Goal: Task Accomplishment & Management: Use online tool/utility

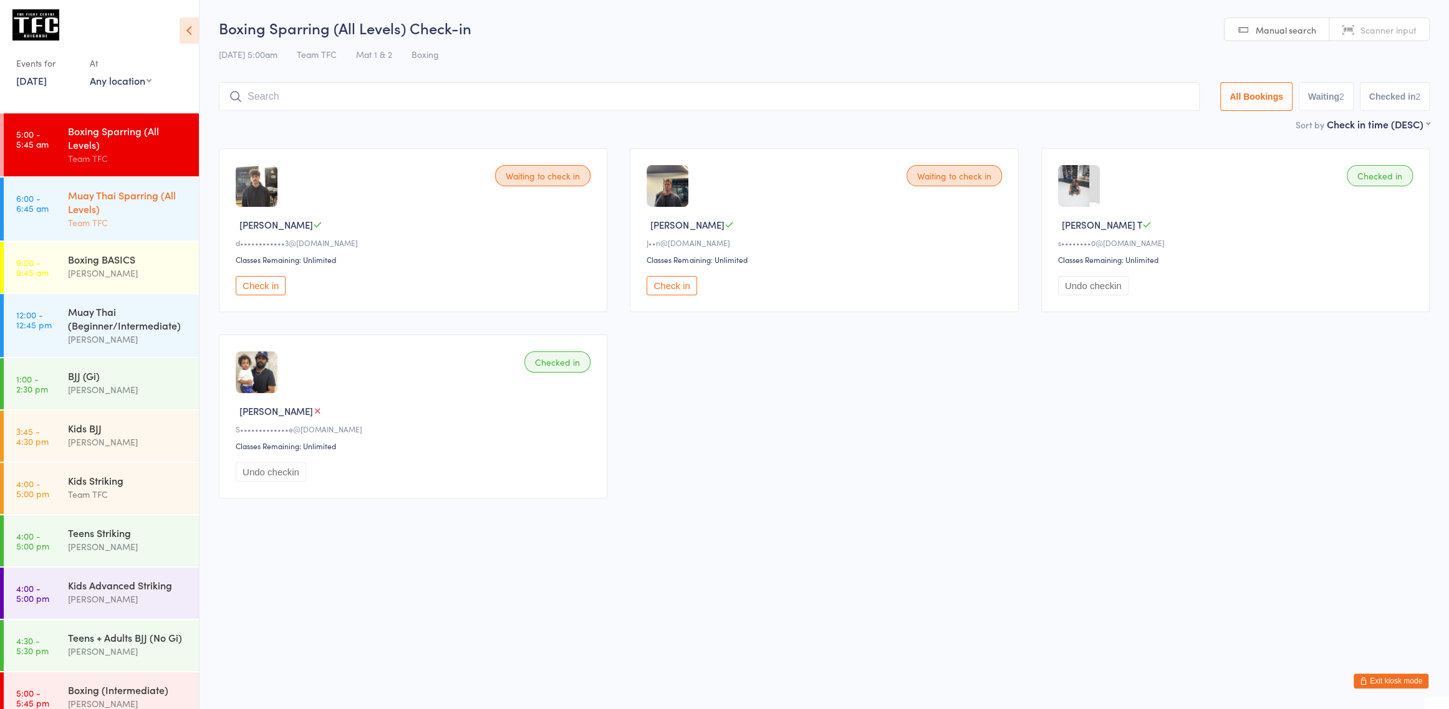
click at [62, 185] on link "6:00 - 6:45 am Muay Thai Sparring (All Levels) Team TFC" at bounding box center [101, 209] width 195 height 63
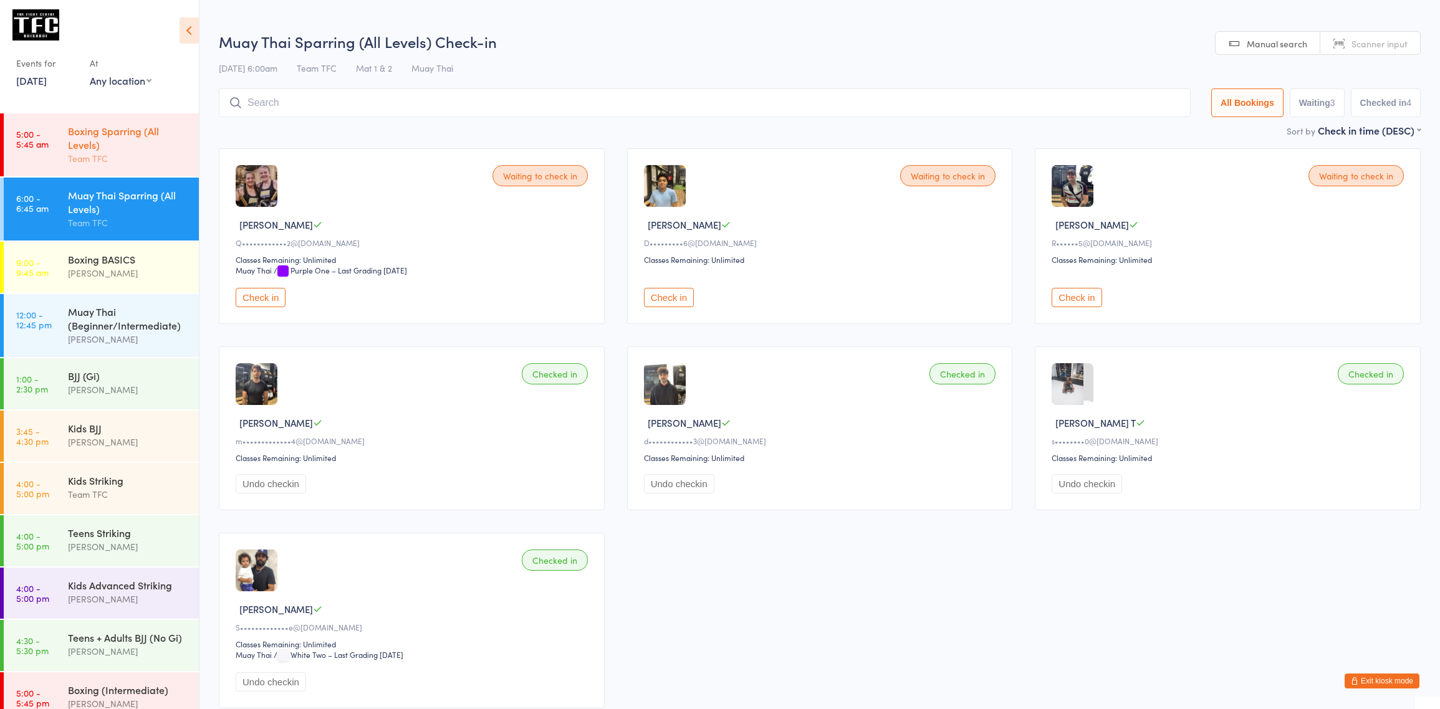
click at [87, 142] on div "Boxing Sparring (All Levels)" at bounding box center [128, 137] width 120 height 27
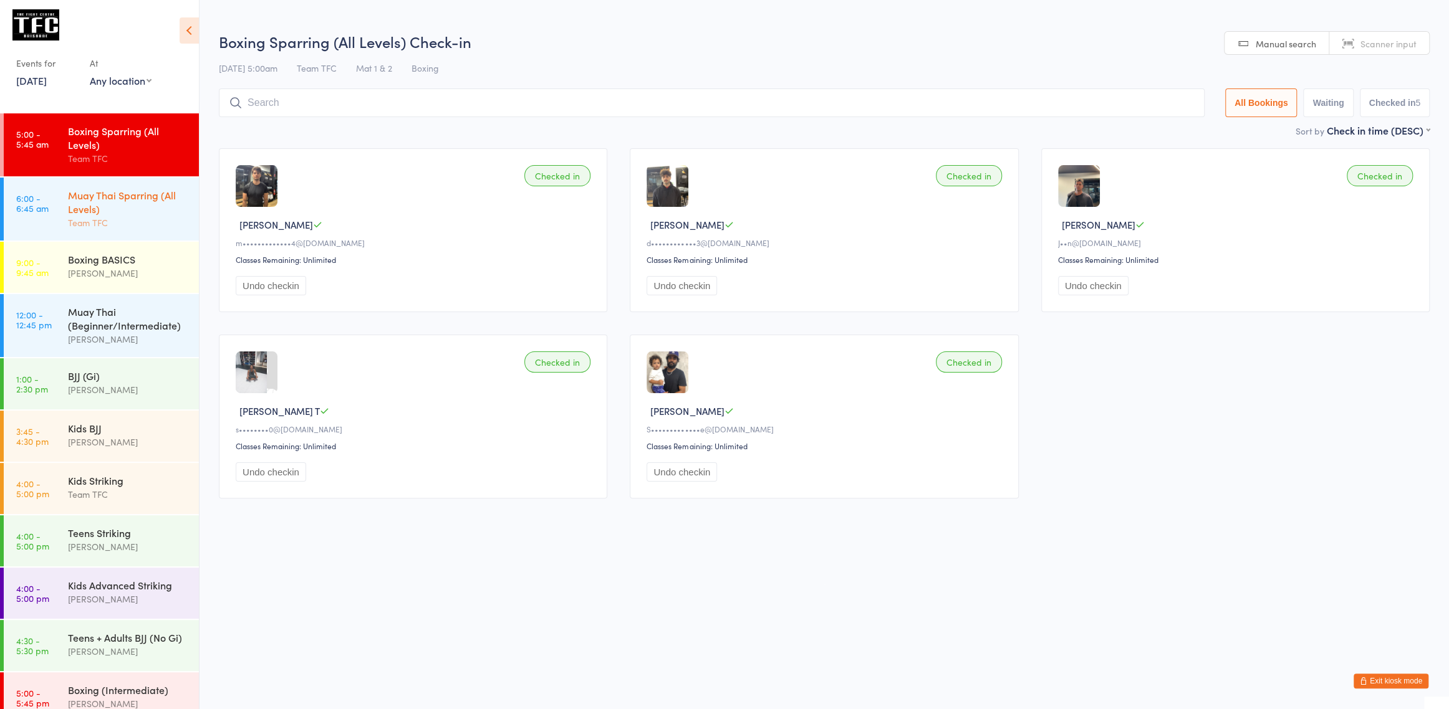
click at [142, 211] on div "Muay Thai Sparring (All Levels)" at bounding box center [128, 201] width 120 height 27
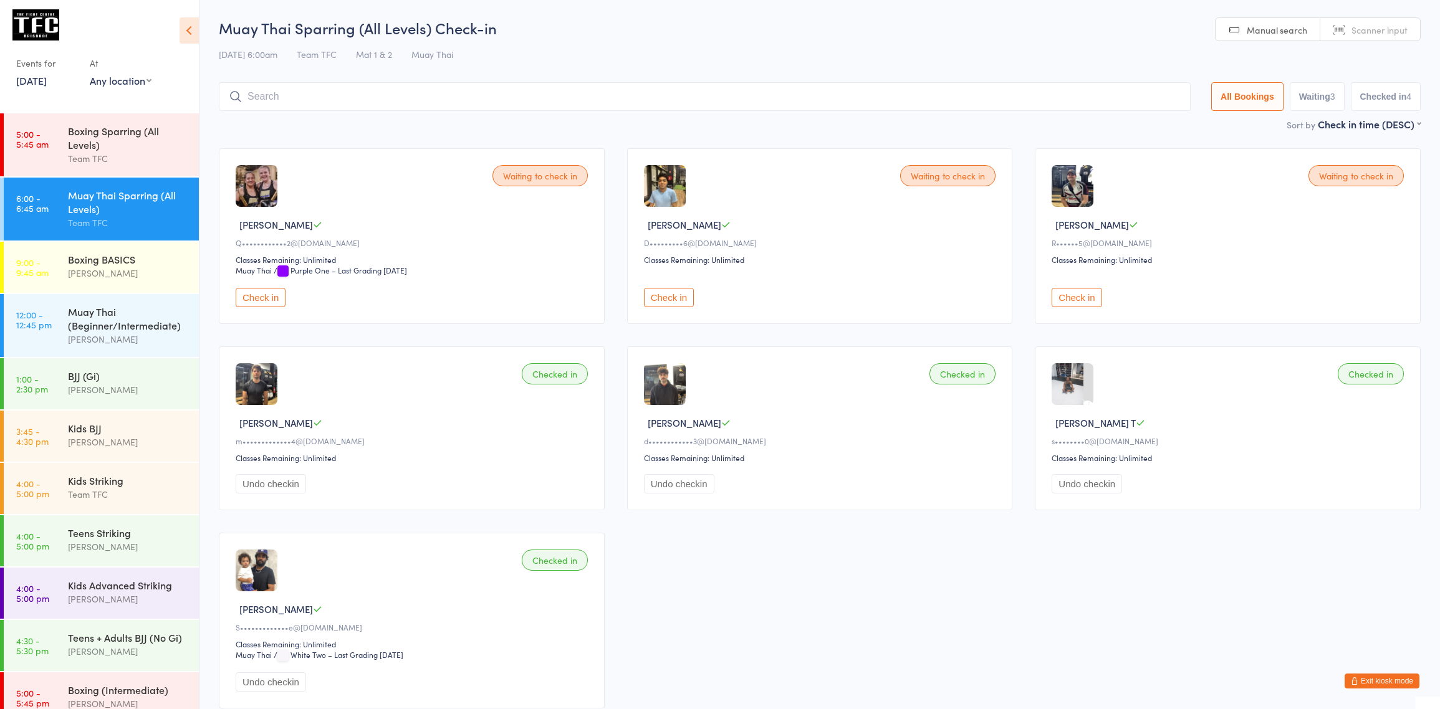
click at [73, 198] on div "Muay Thai Sparring (All Levels)" at bounding box center [128, 201] width 120 height 27
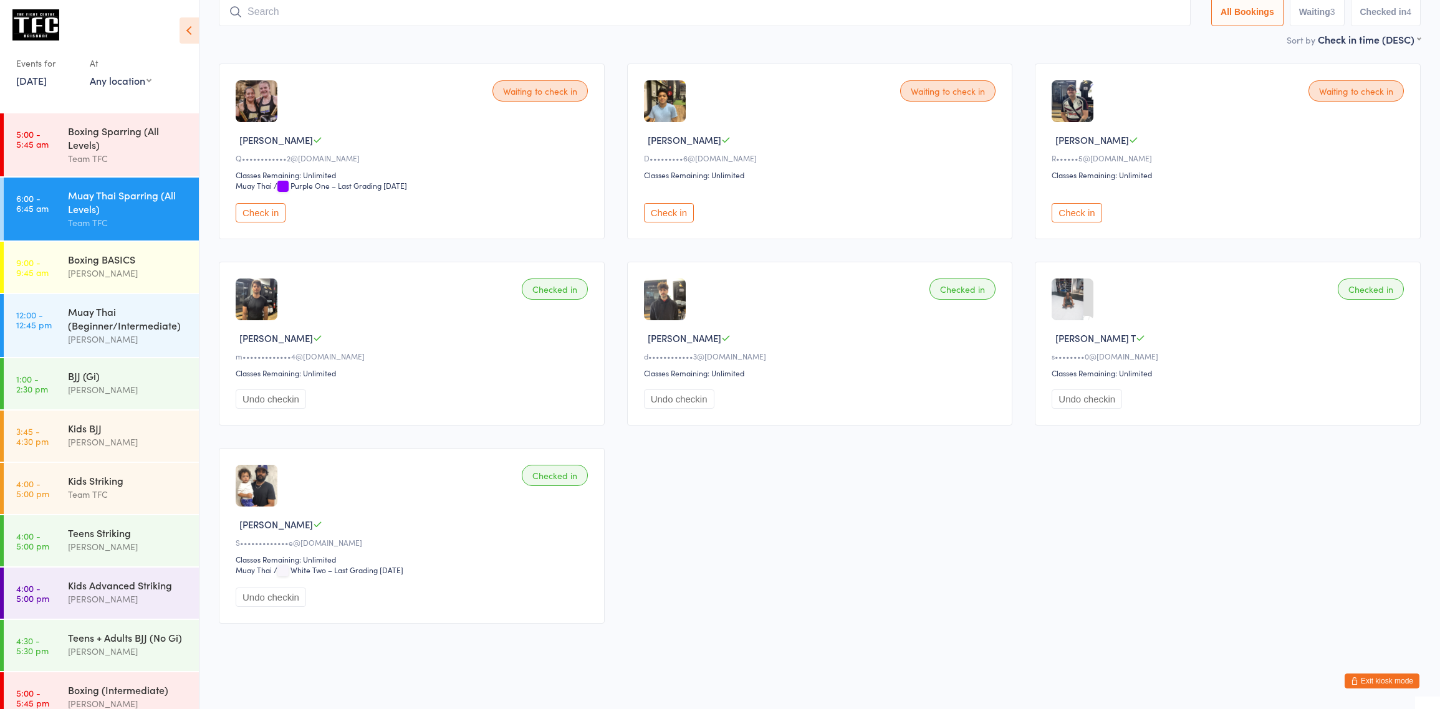
scroll to position [87, 0]
click at [138, 270] on div "[PERSON_NAME]" at bounding box center [128, 273] width 120 height 14
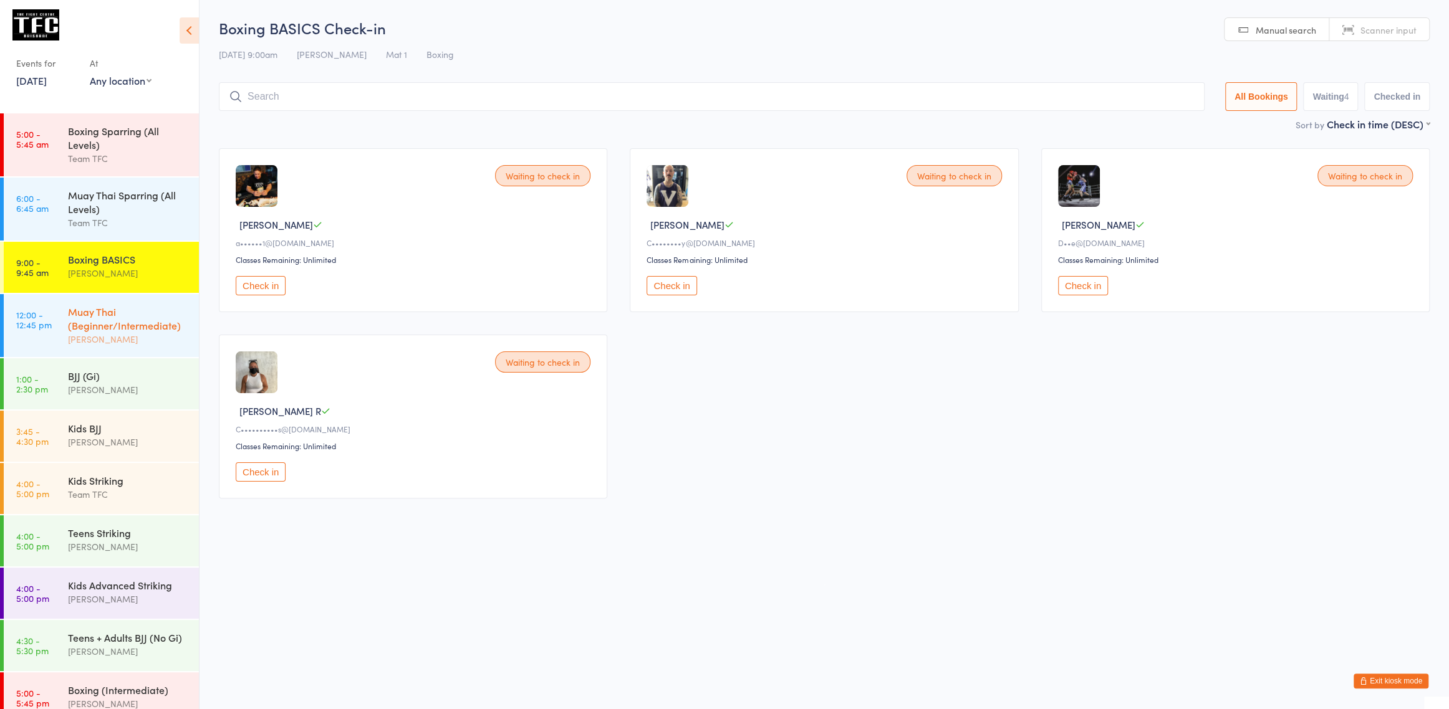
click at [97, 339] on div "[PERSON_NAME]" at bounding box center [128, 339] width 120 height 14
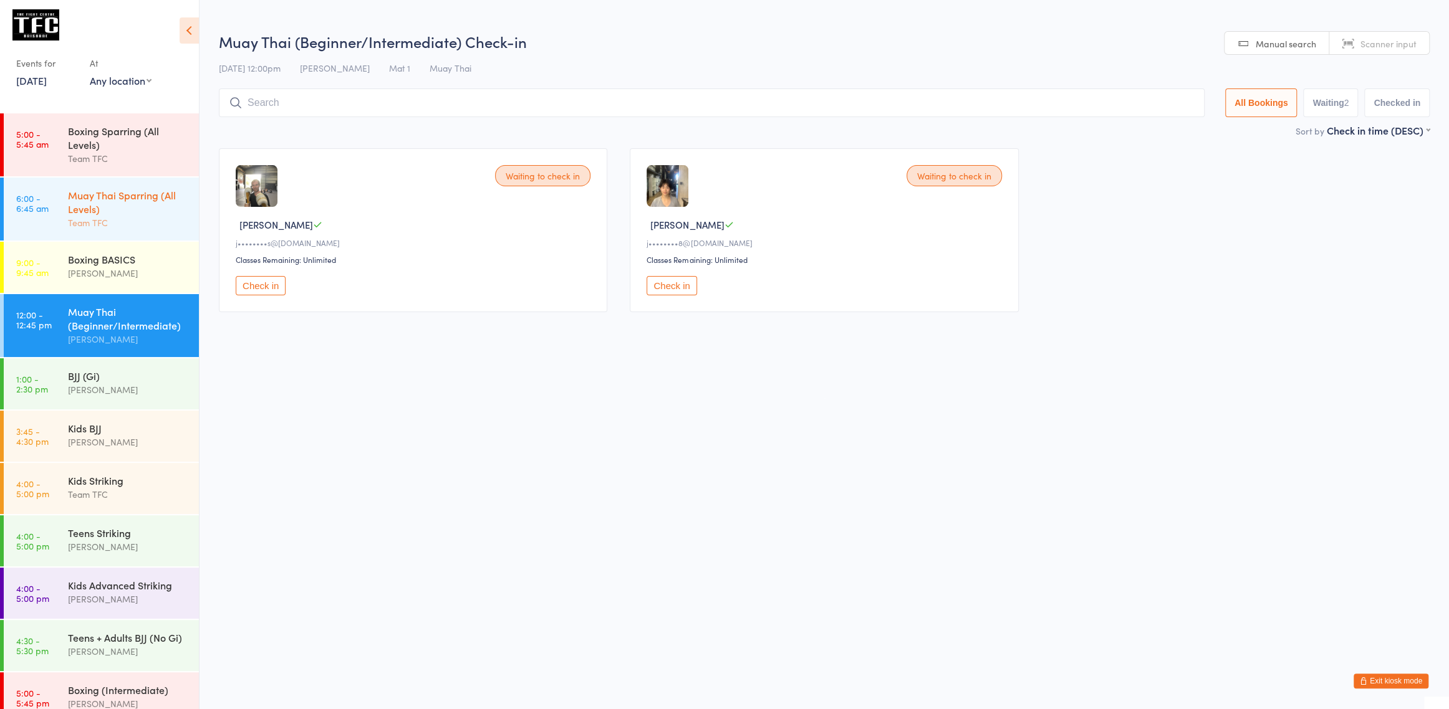
click at [112, 224] on div "Team TFC" at bounding box center [128, 223] width 120 height 14
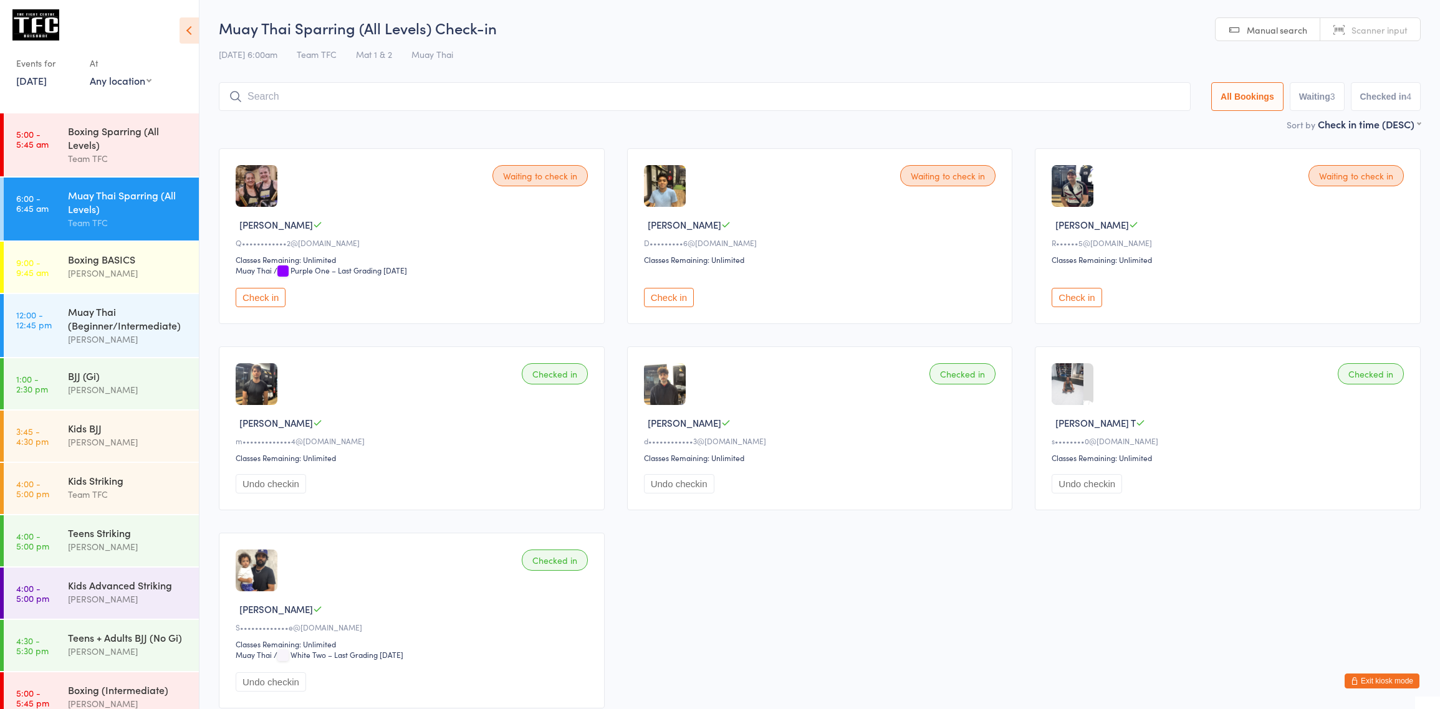
click at [551, 87] on input "search" at bounding box center [705, 96] width 972 height 29
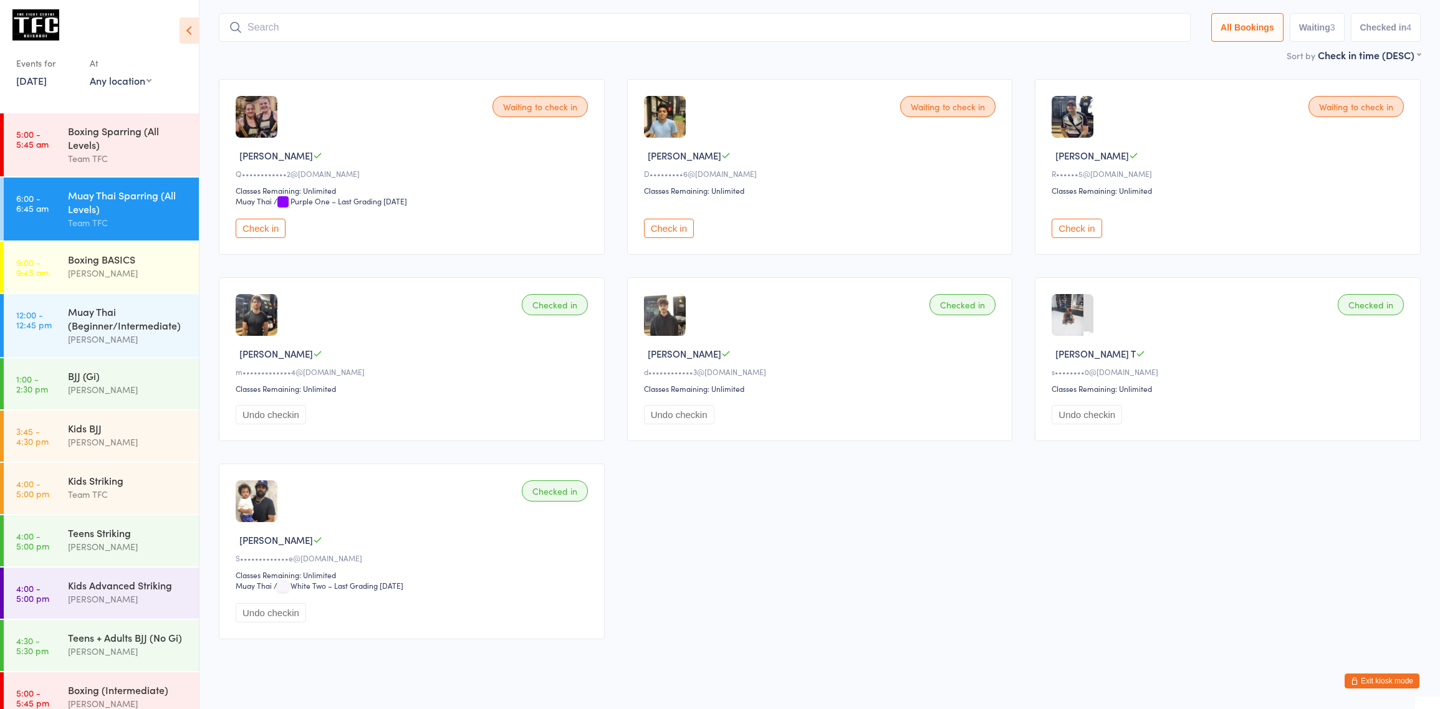
scroll to position [82, 0]
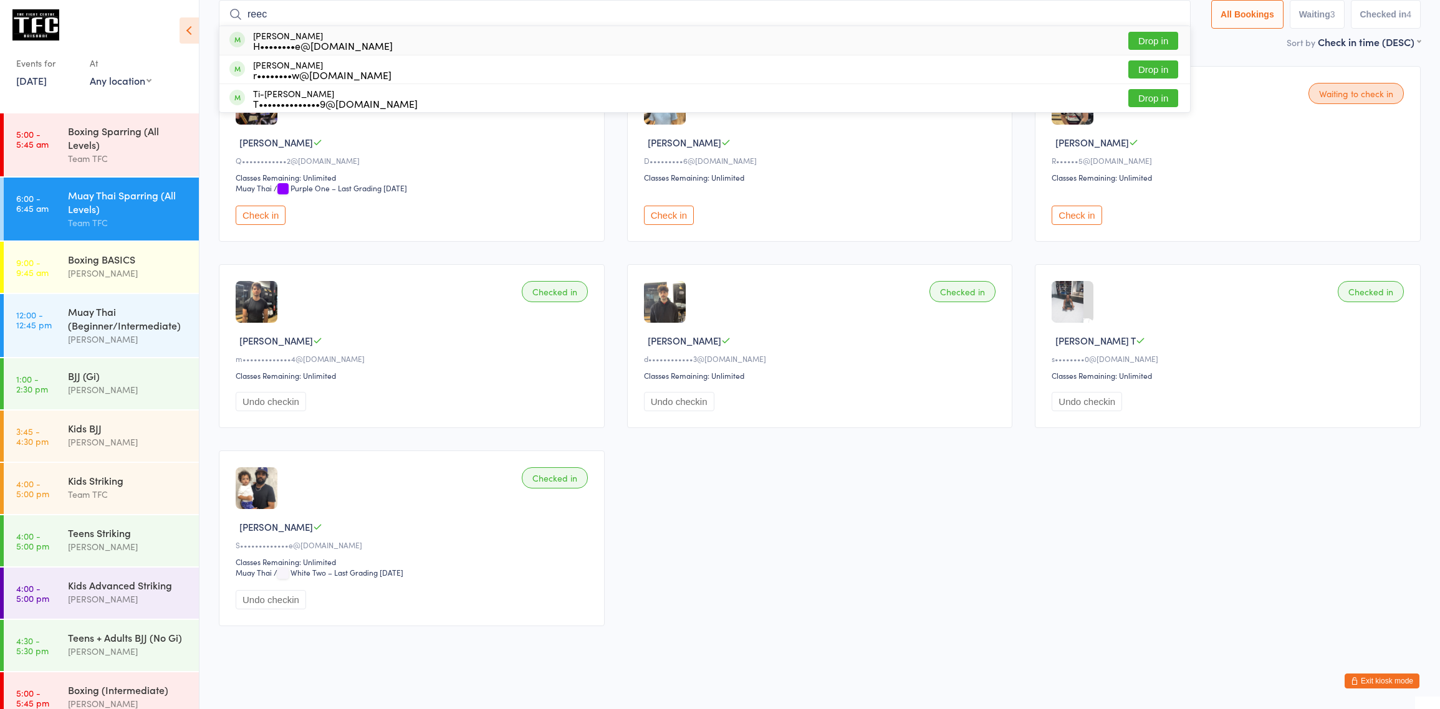
type input "reec"
click at [1129, 35] on button "Drop in" at bounding box center [1153, 41] width 50 height 18
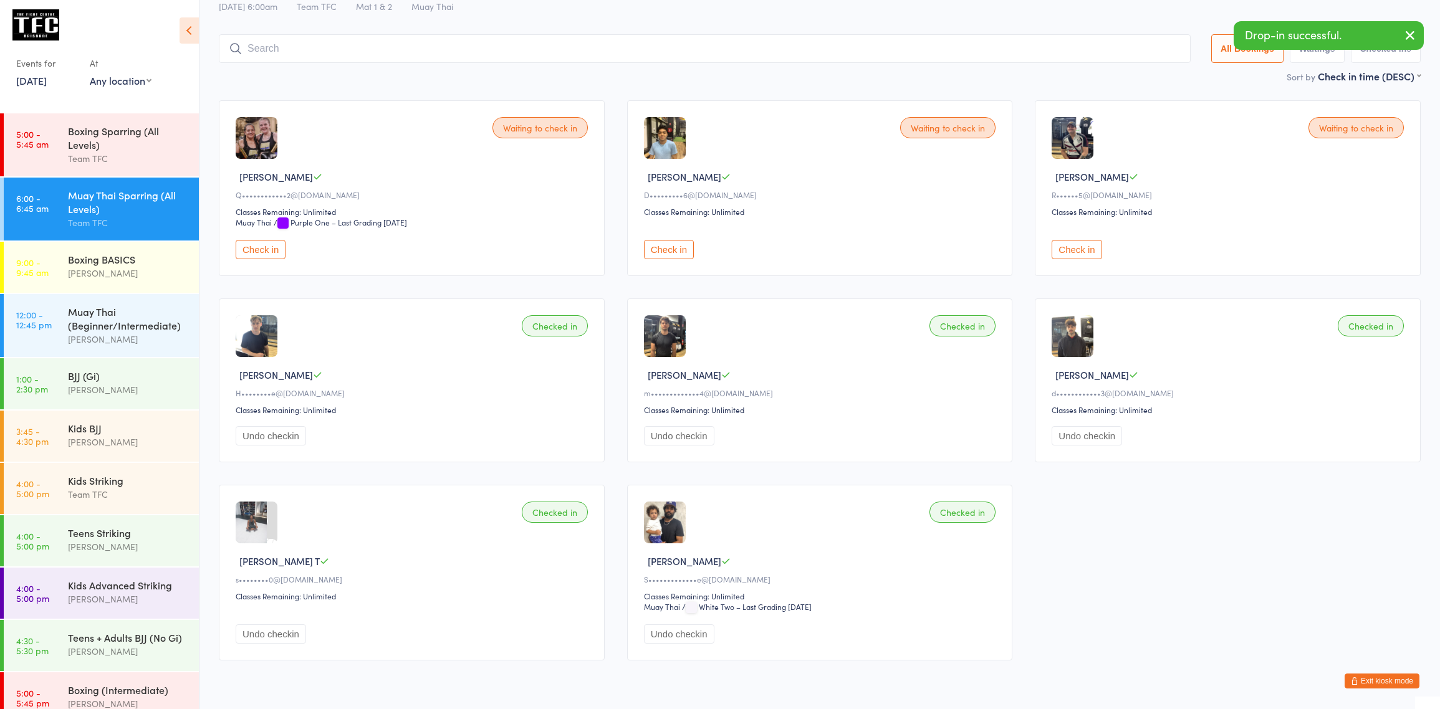
scroll to position [31, 0]
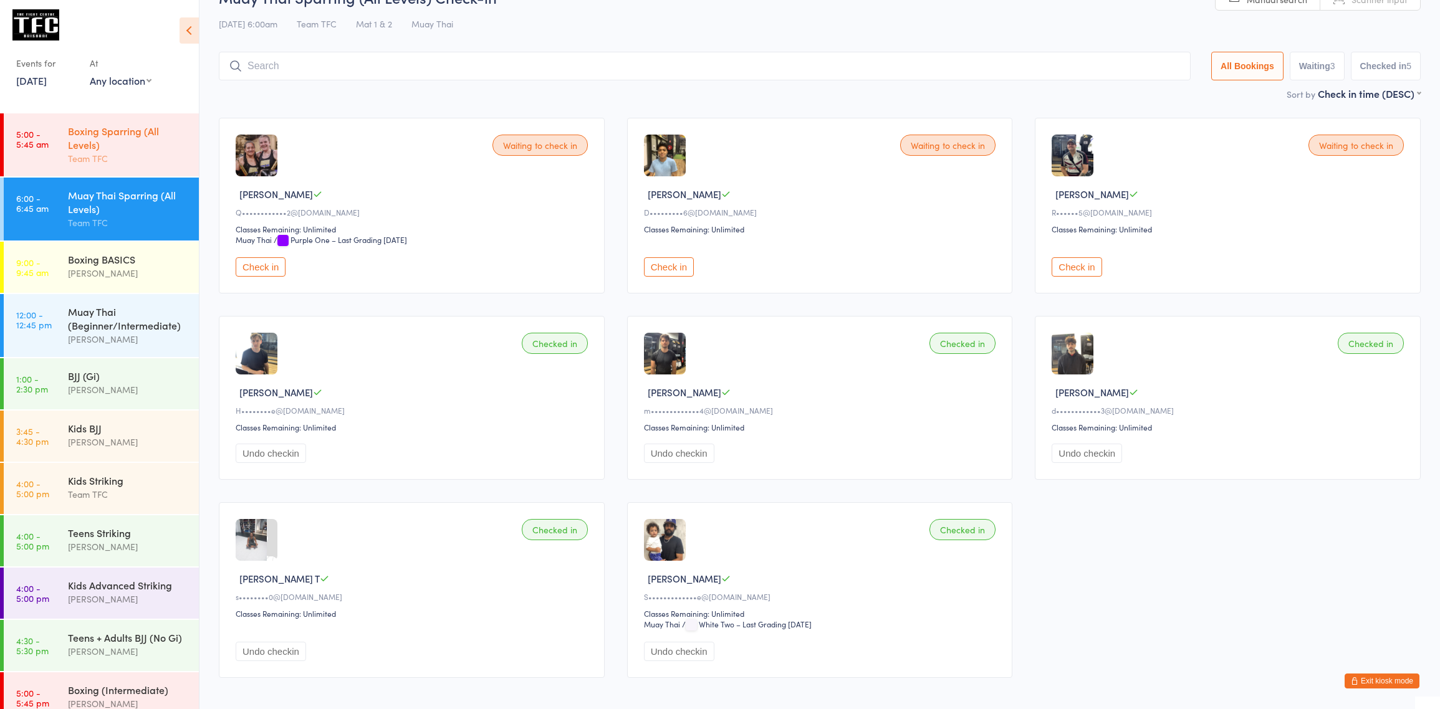
click at [84, 156] on div "Team TFC" at bounding box center [128, 158] width 120 height 14
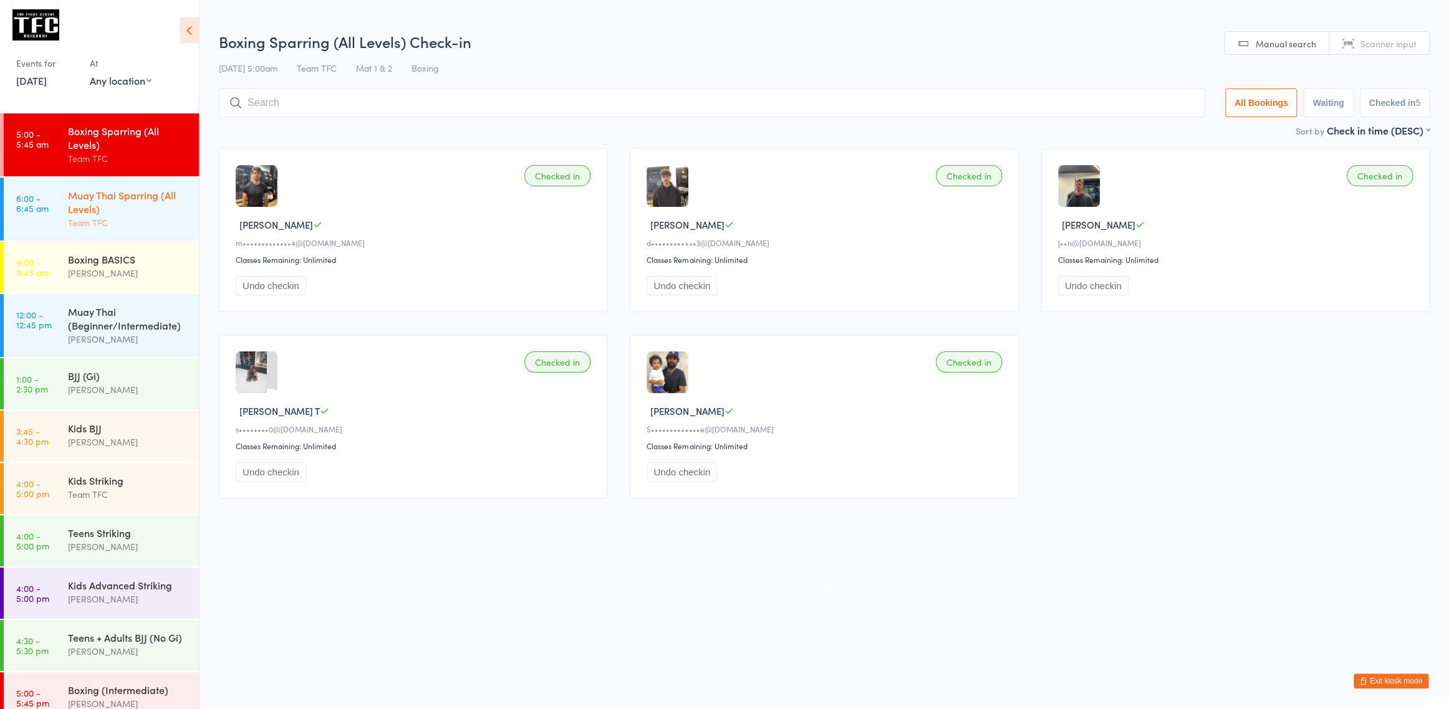
click at [129, 202] on div "Muay Thai Sparring (All Levels)" at bounding box center [128, 201] width 120 height 27
